Goal: Information Seeking & Learning: Learn about a topic

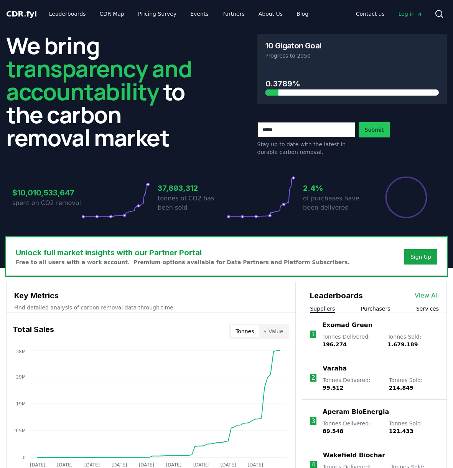
click at [23, 15] on span "CDR . fyi" at bounding box center [21, 13] width 31 height 9
click at [54, 13] on link "Leaderboards" at bounding box center [67, 14] width 49 height 14
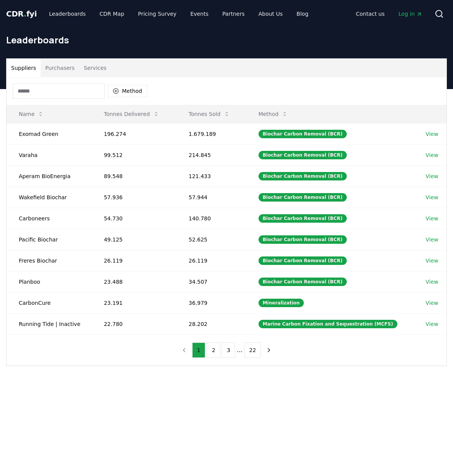
click at [80, 99] on div "Method" at bounding box center [227, 91] width 440 height 28
click at [72, 91] on input at bounding box center [59, 90] width 92 height 15
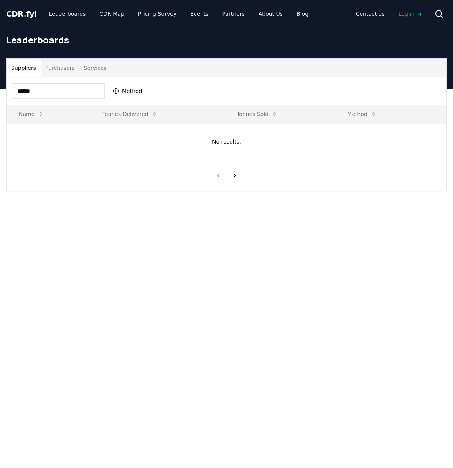
type input "*******"
click at [66, 67] on button "Purchasers" at bounding box center [60, 68] width 39 height 18
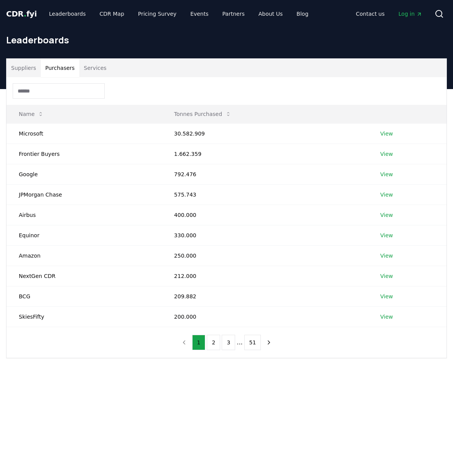
click at [53, 102] on div at bounding box center [227, 91] width 440 height 28
click at [53, 95] on input at bounding box center [59, 90] width 92 height 15
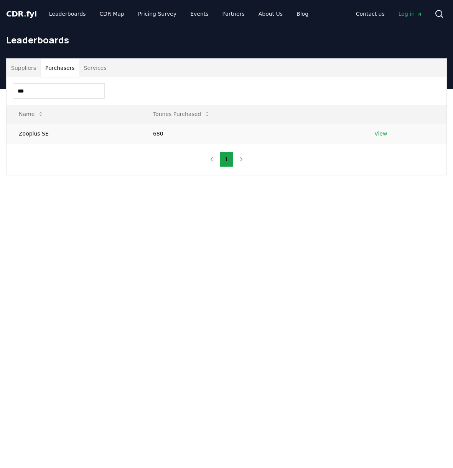
type input "***"
click at [25, 130] on td "Zooplus SE" at bounding box center [74, 133] width 134 height 20
click at [35, 134] on td "Zooplus SE" at bounding box center [74, 133] width 134 height 20
click at [390, 136] on td "View" at bounding box center [404, 133] width 84 height 20
click at [385, 134] on link "View" at bounding box center [380, 134] width 13 height 8
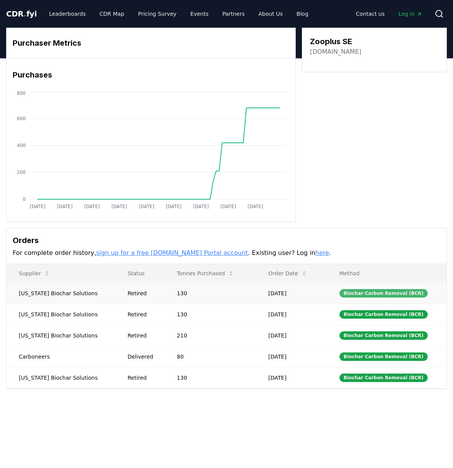
click at [399, 291] on div "Biochar Carbon Removal (BCR)" at bounding box center [384, 293] width 88 height 8
click at [60, 298] on td "[US_STATE] Biochar Solutions" at bounding box center [61, 292] width 109 height 21
click at [94, 298] on td "[US_STATE] Biochar Solutions" at bounding box center [61, 292] width 109 height 21
click at [116, 298] on td "Retired" at bounding box center [139, 292] width 49 height 21
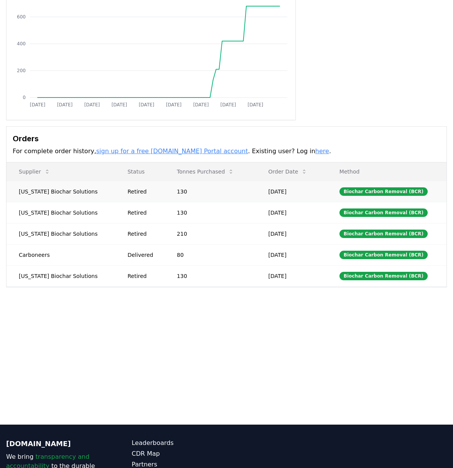
scroll to position [181, 0]
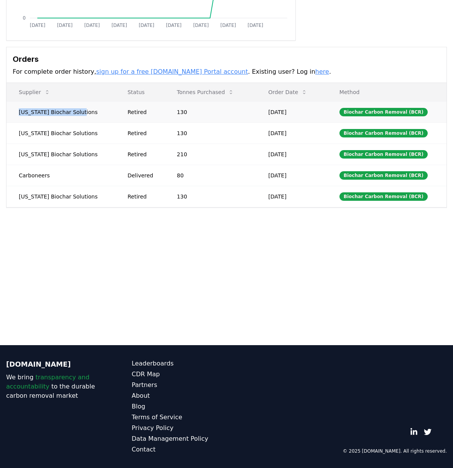
drag, startPoint x: 14, startPoint y: 111, endPoint x: 84, endPoint y: 112, distance: 69.4
click at [84, 112] on td "Oregon Biochar Solutions" at bounding box center [61, 111] width 109 height 21
copy td "Oregon Biochar Solutions"
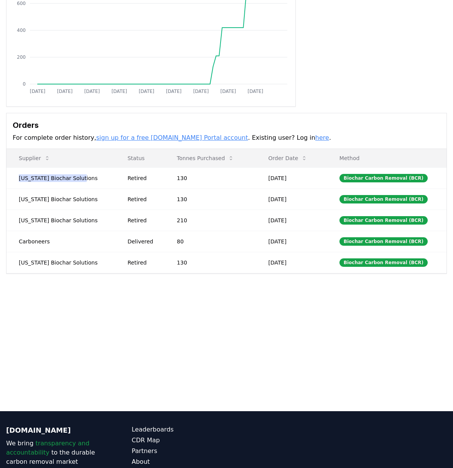
scroll to position [0, 0]
